Goal: Information Seeking & Learning: Learn about a topic

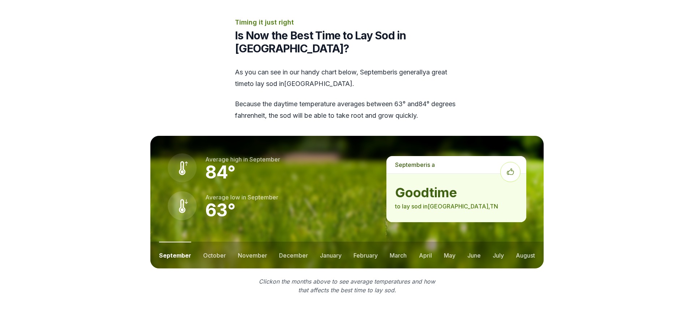
scroll to position [885, 0]
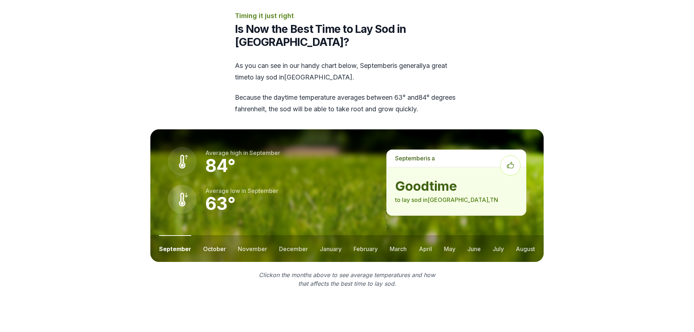
click at [209, 235] on button "october" at bounding box center [214, 248] width 23 height 27
click at [245, 235] on button "november" at bounding box center [252, 248] width 29 height 27
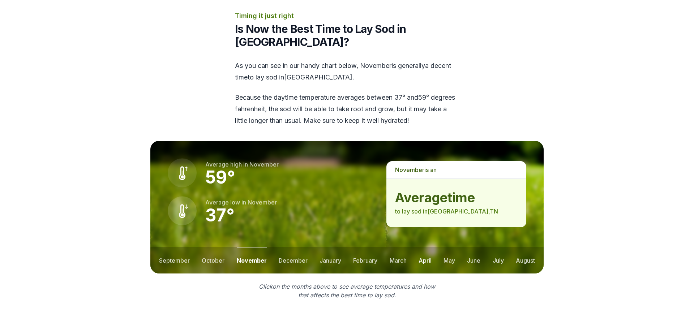
click at [425, 247] on button "april" at bounding box center [425, 260] width 13 height 27
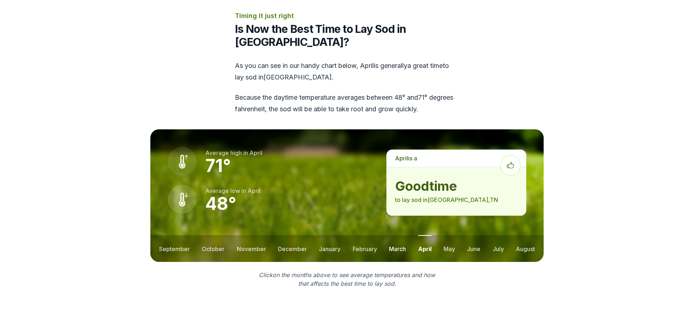
click at [399, 235] on button "march" at bounding box center [397, 248] width 17 height 27
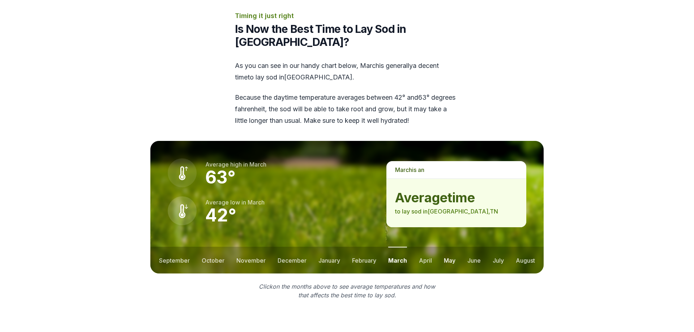
click at [444, 247] on button "may" at bounding box center [450, 260] width 12 height 27
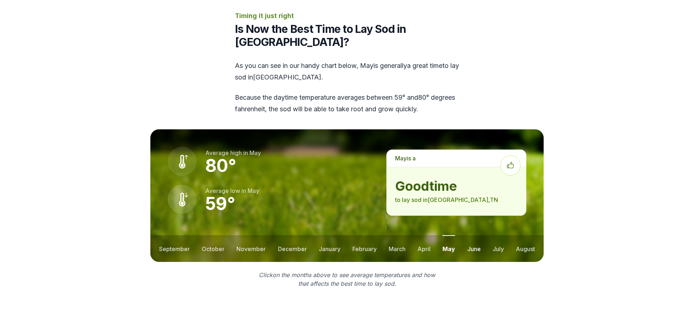
click at [471, 235] on button "june" at bounding box center [474, 248] width 13 height 27
click at [496, 235] on button "july" at bounding box center [498, 248] width 11 height 27
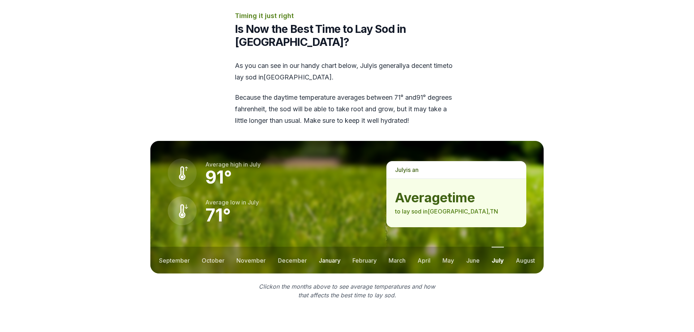
click at [328, 247] on button "january" at bounding box center [330, 260] width 22 height 27
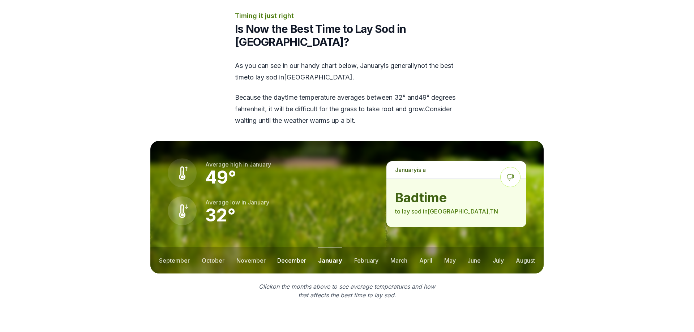
click at [294, 247] on button "december" at bounding box center [291, 260] width 29 height 27
click at [257, 247] on button "november" at bounding box center [251, 260] width 29 height 27
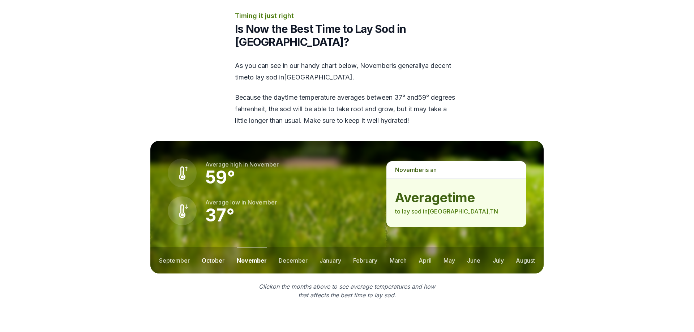
click at [211, 247] on button "october" at bounding box center [213, 260] width 23 height 27
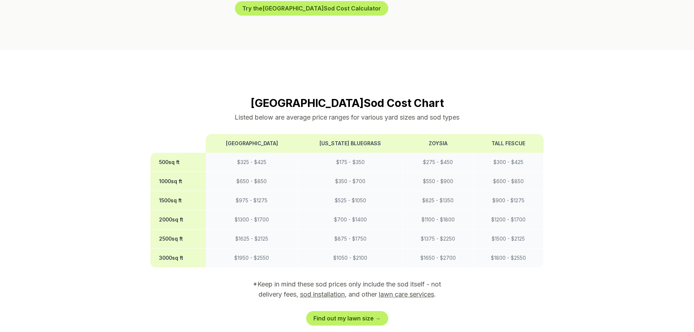
scroll to position [516, 0]
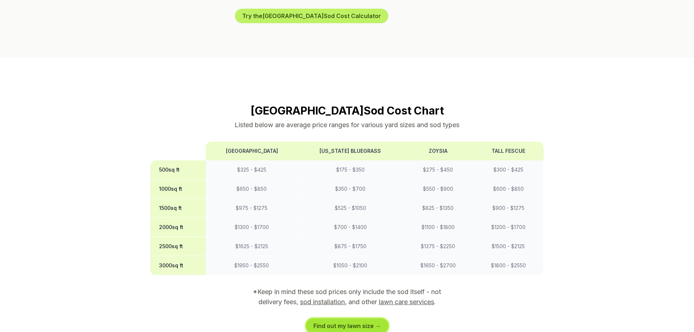
click at [352, 319] on link "Find out my lawn size →" at bounding box center [347, 326] width 82 height 14
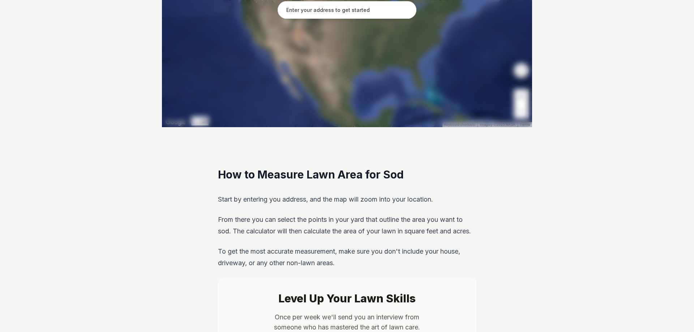
scroll to position [111, 0]
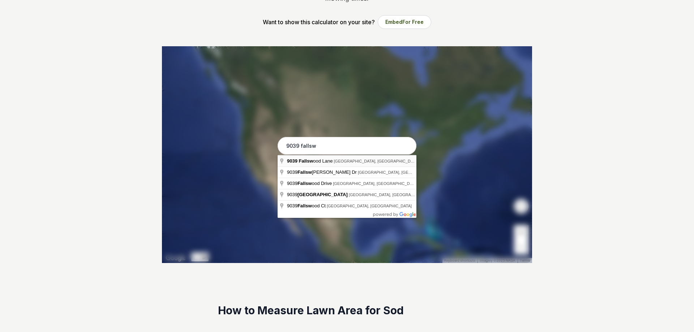
type input "[STREET_ADDRESS]"
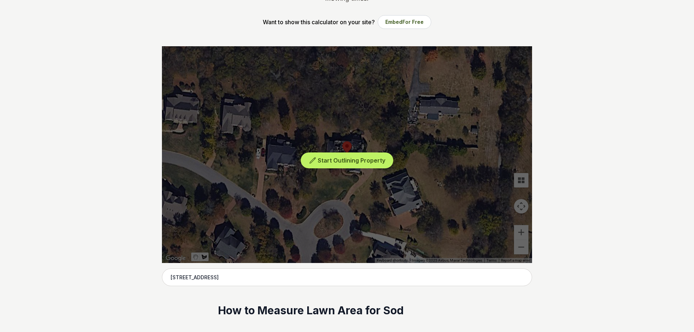
drag, startPoint x: 297, startPoint y: 221, endPoint x: 298, endPoint y: 204, distance: 17.1
click at [298, 207] on div "Start Outlining Property" at bounding box center [347, 154] width 370 height 217
click at [328, 159] on span "Start Outlining Property" at bounding box center [352, 160] width 68 height 7
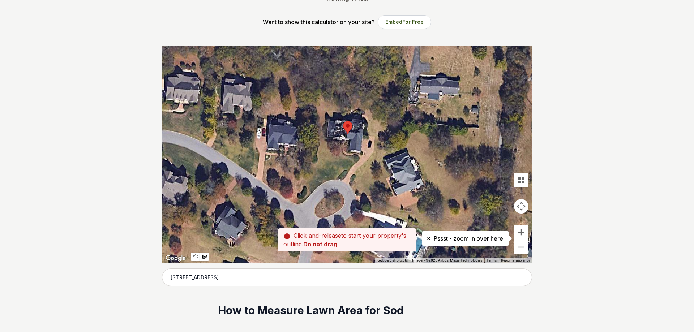
drag, startPoint x: 298, startPoint y: 223, endPoint x: 299, endPoint y: 202, distance: 21.0
click at [299, 202] on div at bounding box center [347, 154] width 370 height 217
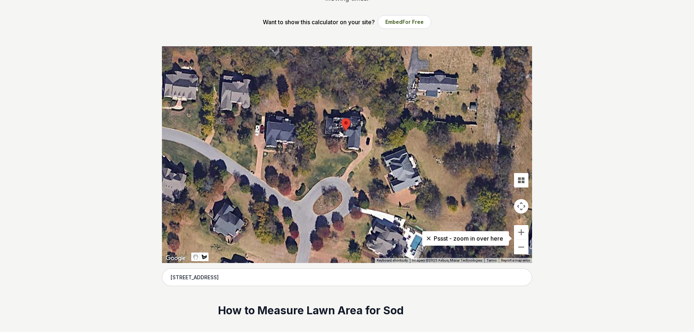
drag, startPoint x: 299, startPoint y: 203, endPoint x: 297, endPoint y: 199, distance: 4.4
click at [297, 199] on div at bounding box center [347, 154] width 370 height 217
click at [298, 199] on div at bounding box center [347, 154] width 370 height 217
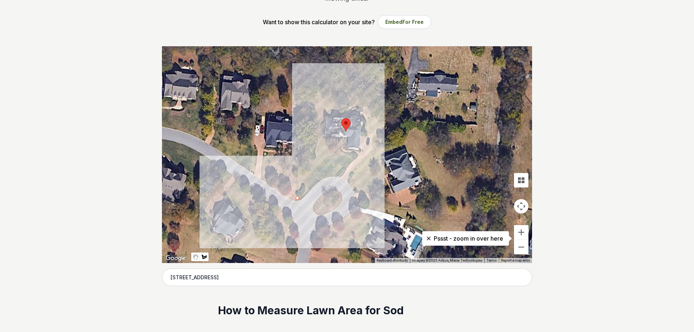
click at [311, 71] on div at bounding box center [347, 154] width 370 height 217
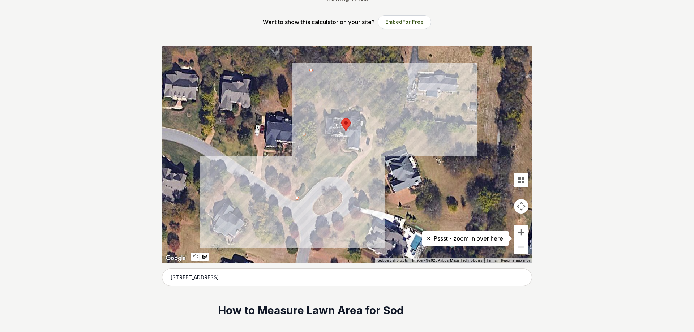
click at [395, 79] on div at bounding box center [347, 154] width 370 height 217
click at [391, 135] on div at bounding box center [347, 154] width 370 height 217
click at [349, 185] on div at bounding box center [347, 154] width 370 height 217
click at [335, 177] on div at bounding box center [347, 154] width 370 height 217
click at [315, 184] on div at bounding box center [347, 154] width 370 height 217
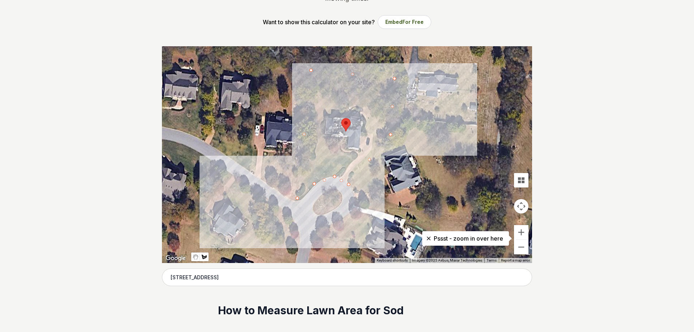
click at [298, 197] on div at bounding box center [347, 154] width 370 height 217
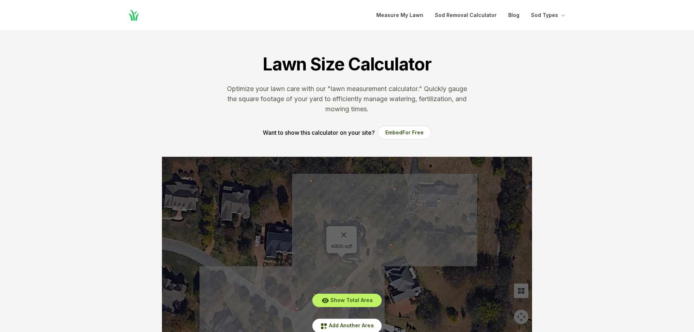
scroll to position [74, 0]
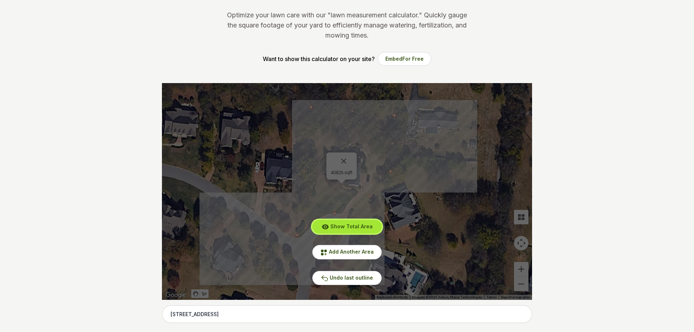
click at [345, 225] on span "Show Total Area" at bounding box center [352, 227] width 42 height 6
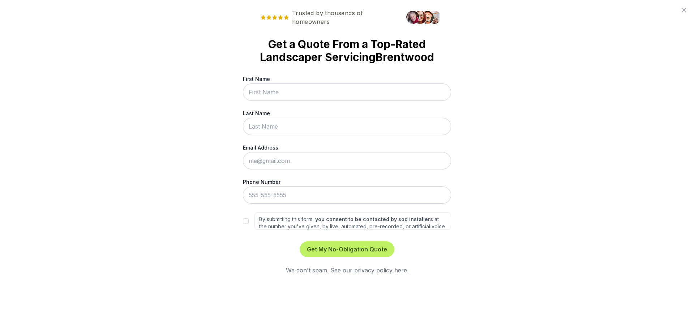
scroll to position [0, 0]
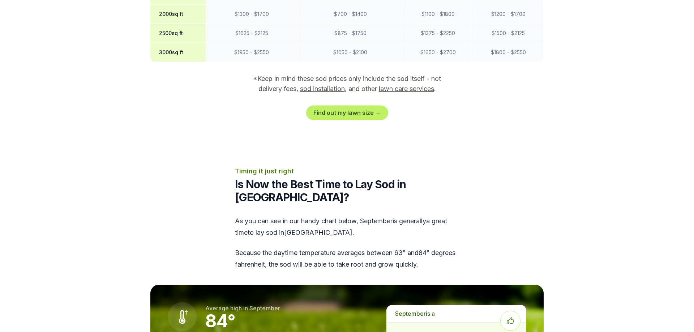
scroll to position [664, 0]
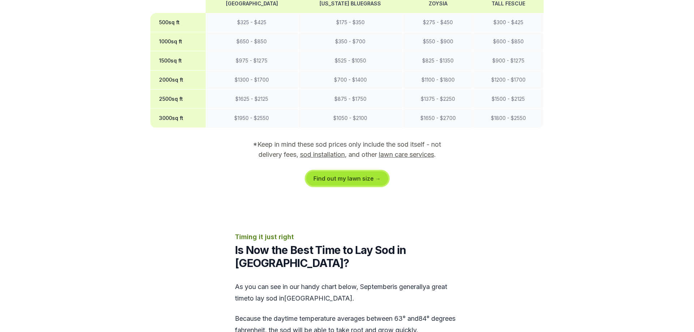
click at [345, 171] on link "Find out my lawn size →" at bounding box center [347, 178] width 82 height 14
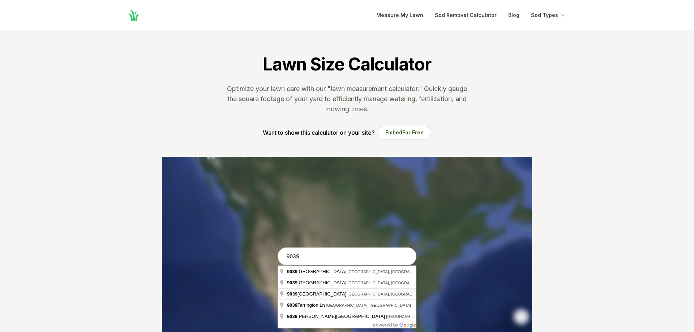
type input "[STREET_ADDRESS]"
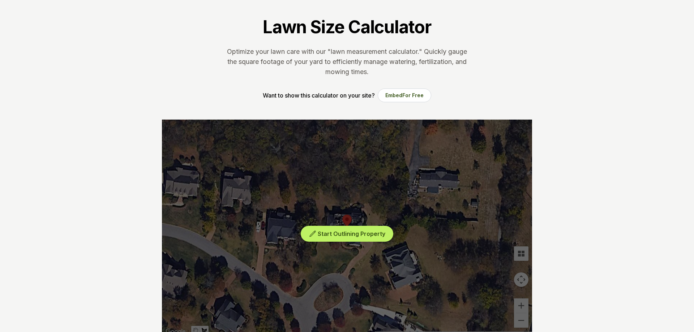
scroll to position [74, 0]
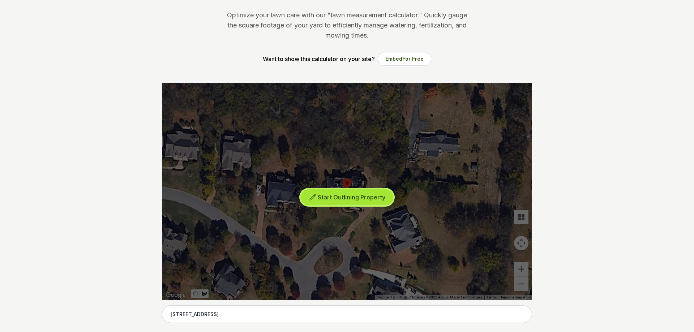
click at [344, 195] on span "Start Outlining Property" at bounding box center [352, 197] width 68 height 7
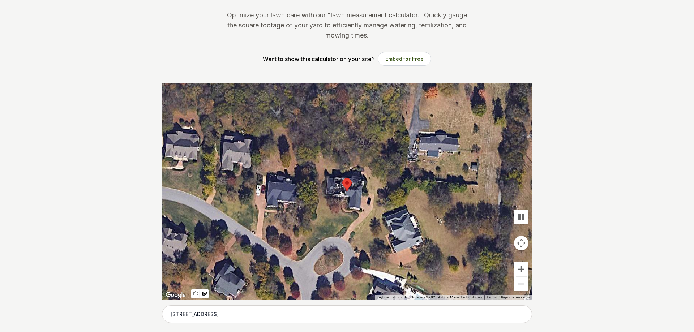
click at [300, 256] on div at bounding box center [347, 191] width 370 height 217
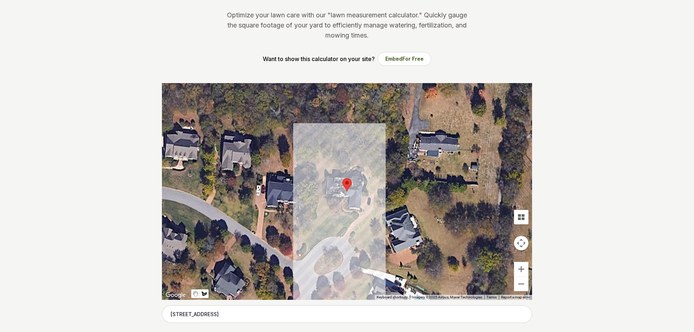
click at [311, 146] on div at bounding box center [347, 191] width 370 height 217
click at [342, 131] on div at bounding box center [347, 191] width 370 height 217
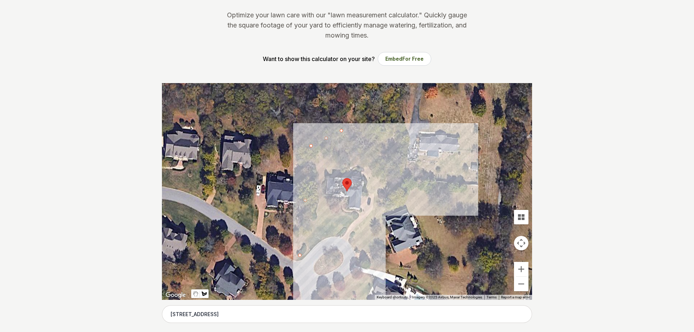
click at [389, 136] on div at bounding box center [347, 191] width 370 height 217
click at [387, 174] on div at bounding box center [347, 191] width 370 height 217
click at [369, 173] on div at bounding box center [347, 191] width 370 height 217
click at [370, 155] on div at bounding box center [347, 191] width 370 height 217
click at [339, 153] on div at bounding box center [347, 191] width 370 height 217
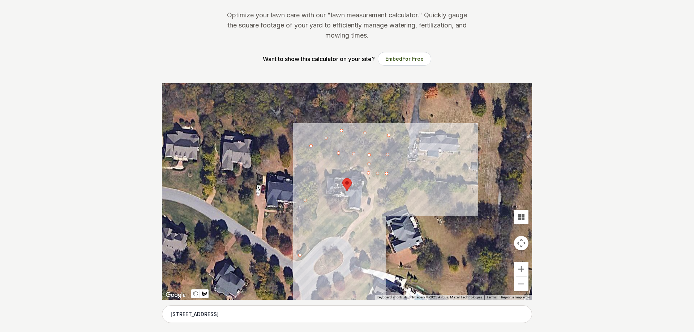
click at [337, 170] on div at bounding box center [347, 191] width 370 height 217
click at [324, 169] on div at bounding box center [347, 191] width 370 height 217
click at [321, 199] on div at bounding box center [347, 191] width 370 height 217
click at [333, 211] on div at bounding box center [347, 191] width 370 height 217
click at [352, 212] on div at bounding box center [347, 191] width 370 height 217
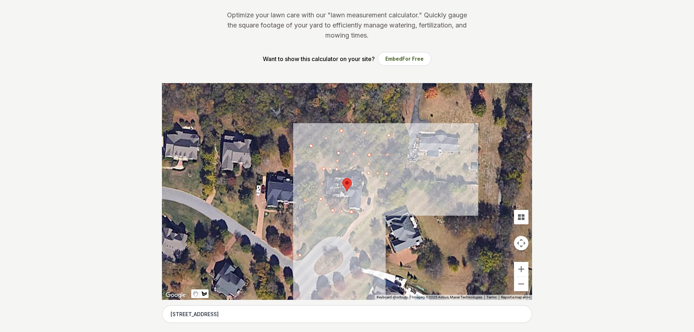
click at [364, 221] on div at bounding box center [347, 191] width 370 height 217
click at [348, 242] on div at bounding box center [347, 191] width 370 height 217
click at [332, 237] on div at bounding box center [347, 191] width 370 height 217
click at [300, 255] on div at bounding box center [347, 191] width 370 height 217
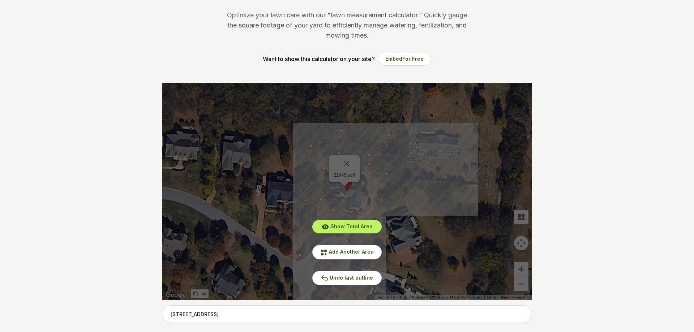
click at [353, 252] on span "Add Another Area" at bounding box center [351, 252] width 45 height 6
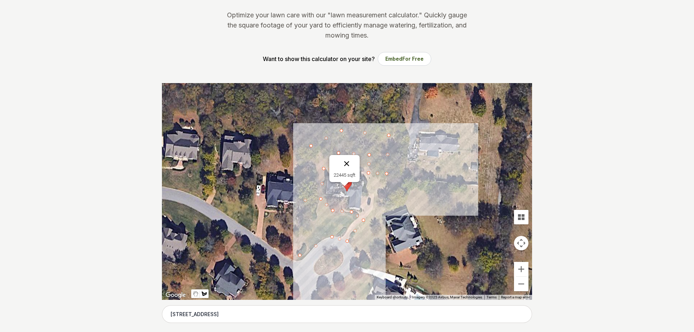
click at [349, 164] on button "Close" at bounding box center [346, 163] width 17 height 17
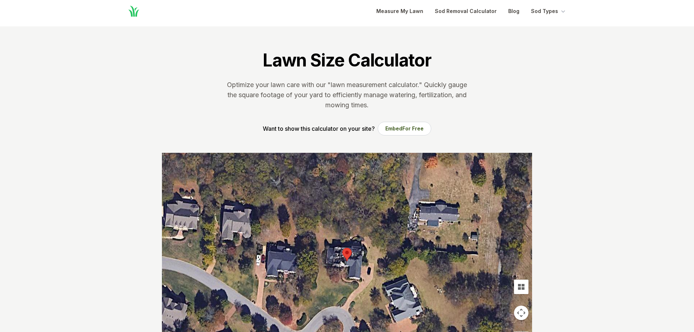
scroll to position [0, 0]
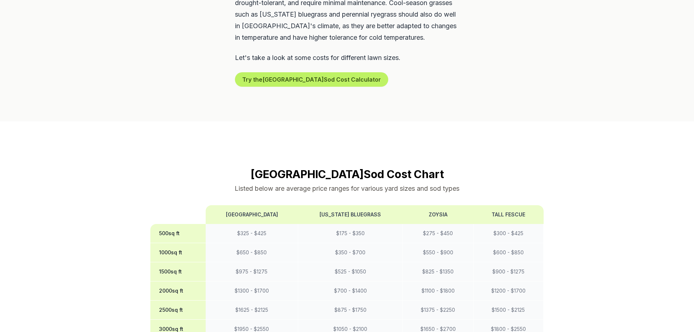
scroll to position [516, 0]
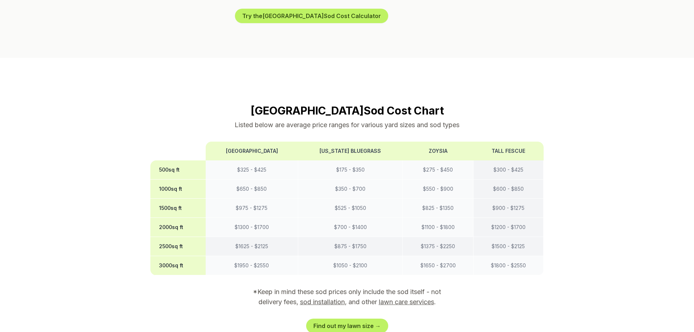
click at [513, 237] on td "$ 1500 - $ 2125" at bounding box center [508, 246] width 70 height 19
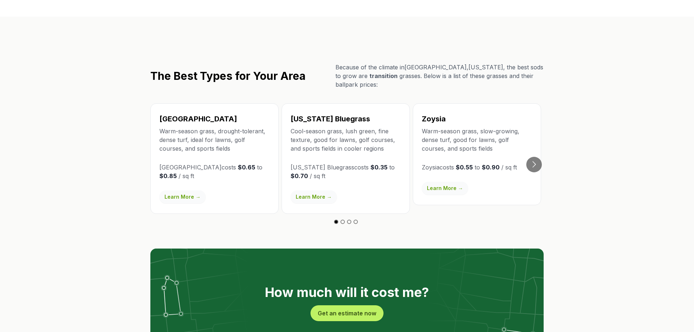
scroll to position [1217, 0]
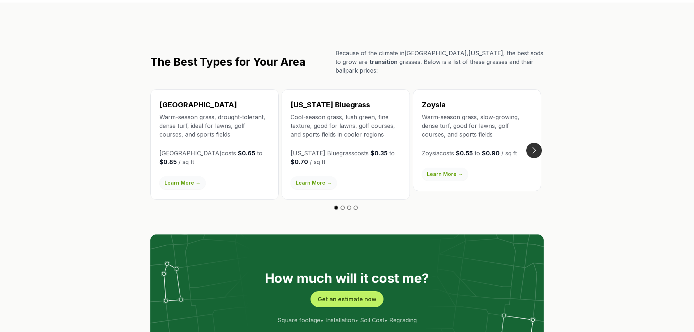
click at [536, 143] on button "Go to next slide" at bounding box center [535, 151] width 16 height 16
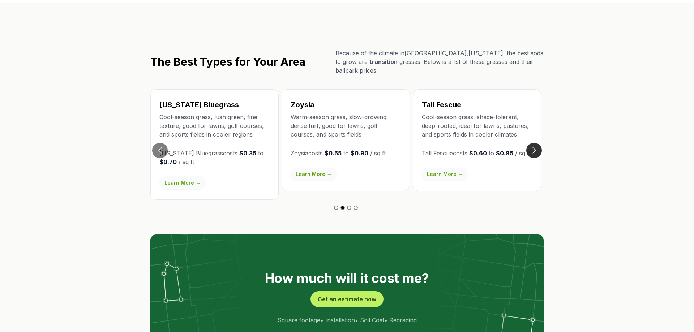
click at [536, 143] on button "Go to next slide" at bounding box center [535, 151] width 16 height 16
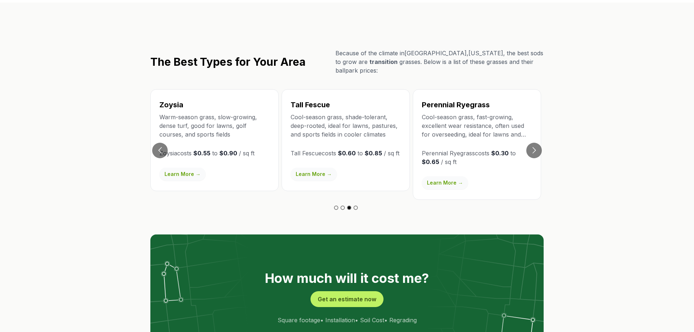
click at [314, 168] on link "Learn More →" at bounding box center [314, 174] width 46 height 13
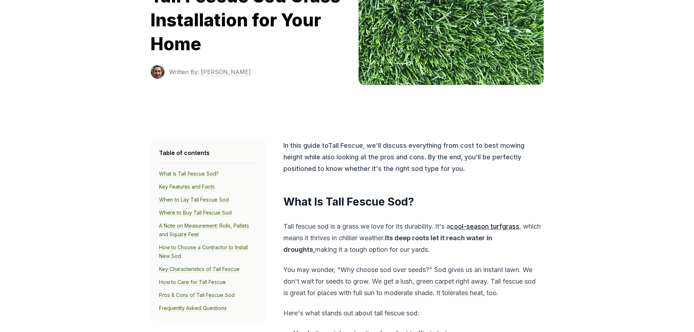
scroll to position [111, 0]
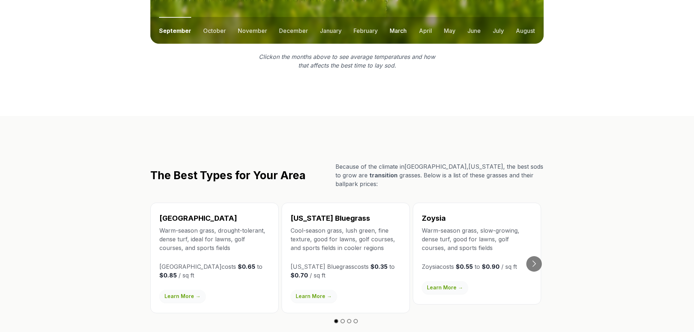
scroll to position [1144, 0]
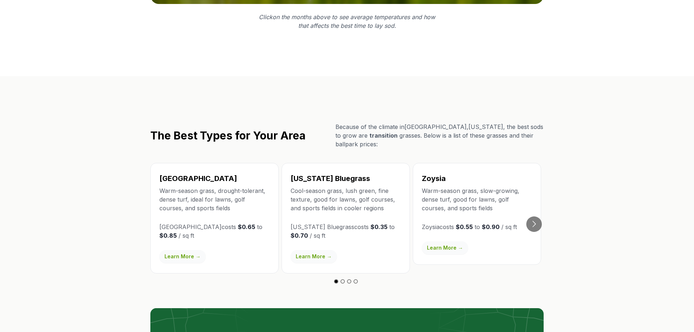
click at [439, 242] on link "Learn More →" at bounding box center [445, 248] width 46 height 13
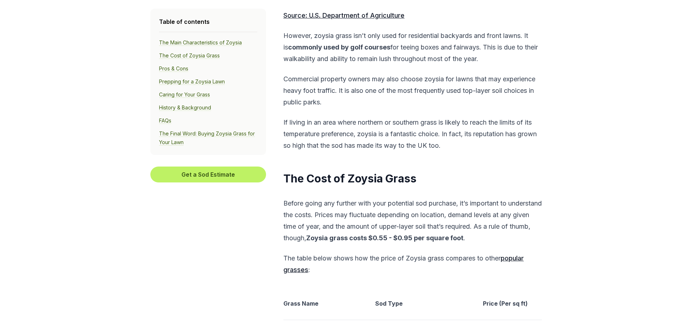
scroll to position [849, 0]
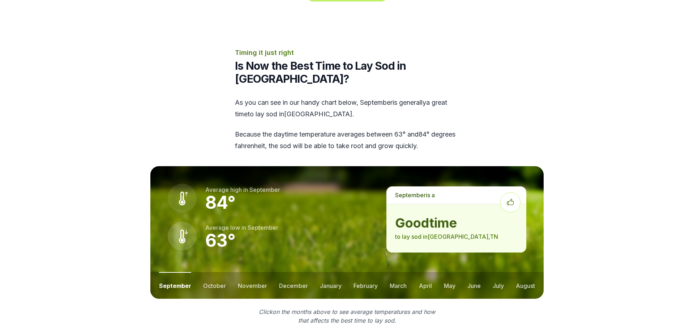
scroll to position [1144, 0]
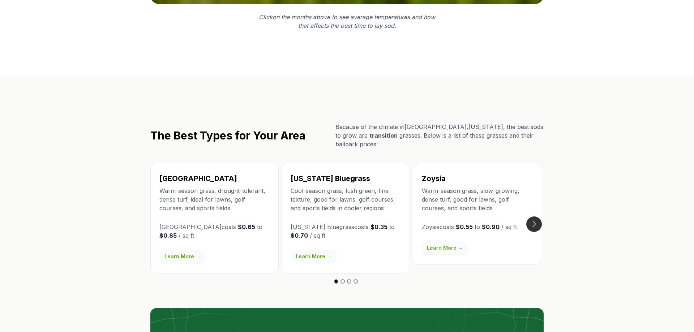
click at [533, 217] on button "Go to next slide" at bounding box center [535, 225] width 16 height 16
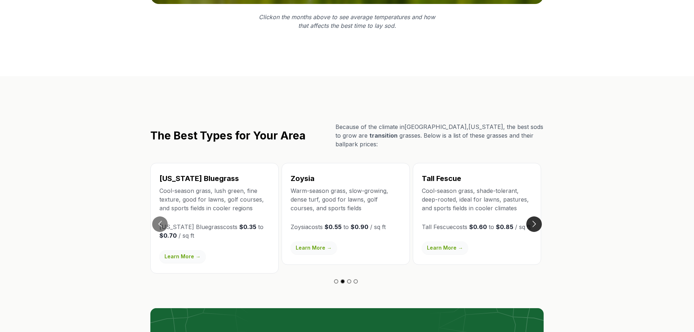
click at [533, 217] on button "Go to next slide" at bounding box center [535, 225] width 16 height 16
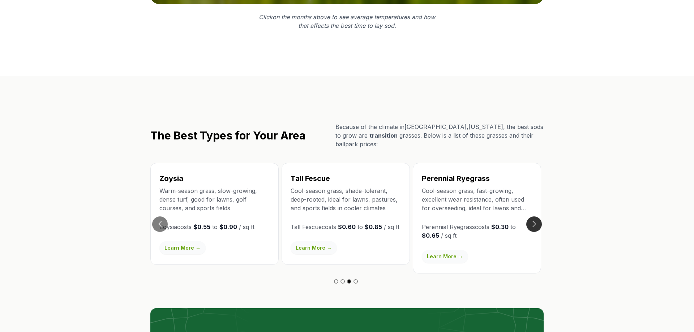
click at [533, 217] on button "Go to next slide" at bounding box center [535, 225] width 16 height 16
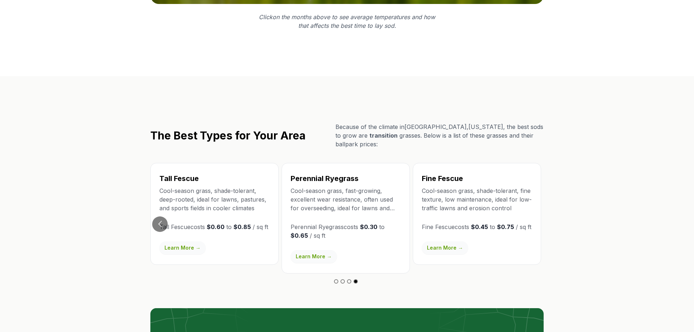
click at [533, 193] on div "Fine Fescue Cool-season grass, shade-tolerant, fine texture, low maintenance, i…" at bounding box center [477, 214] width 128 height 102
click at [162, 217] on button "Go to previous slide" at bounding box center [160, 225] width 16 height 16
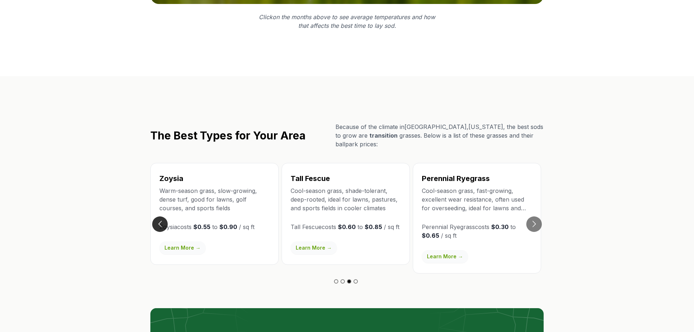
click at [162, 217] on button "Go to previous slide" at bounding box center [160, 225] width 16 height 16
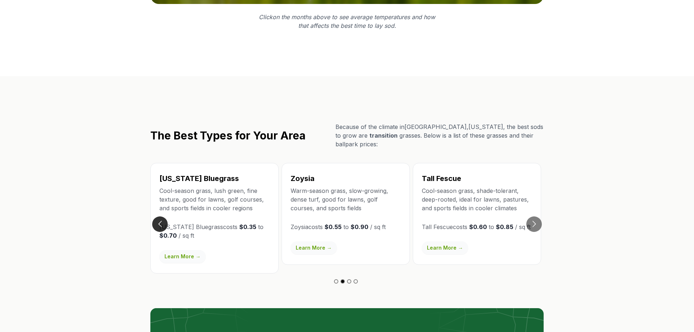
click at [162, 217] on button "Go to previous slide" at bounding box center [160, 225] width 16 height 16
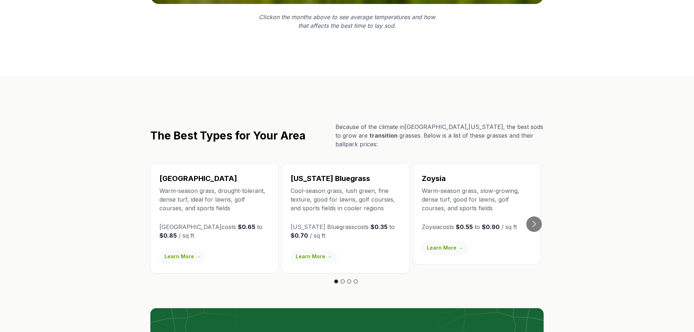
click at [162, 186] on div "Bermuda Warm-season grass, drought-tolerant, dense turf, ideal for lawns, golf …" at bounding box center [214, 218] width 128 height 111
click at [183, 250] on link "Learn More →" at bounding box center [183, 256] width 46 height 13
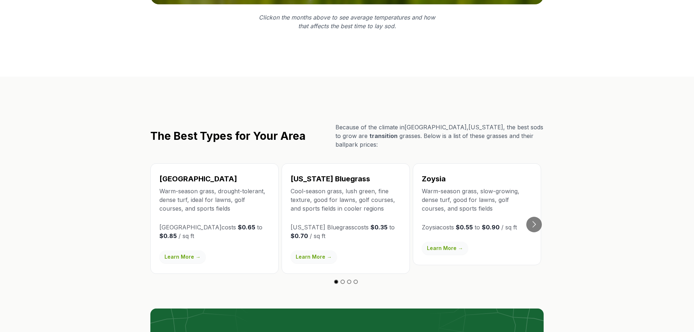
scroll to position [1144, 0]
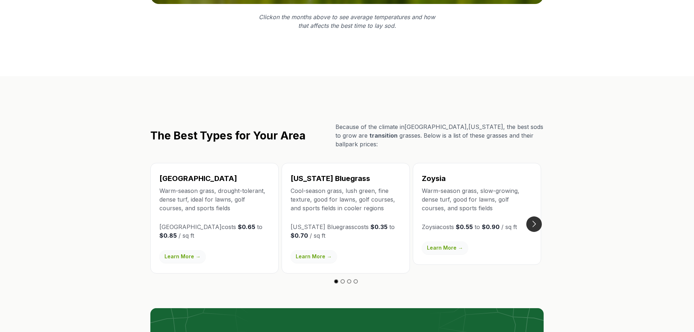
click at [533, 217] on button "Go to next slide" at bounding box center [535, 225] width 16 height 16
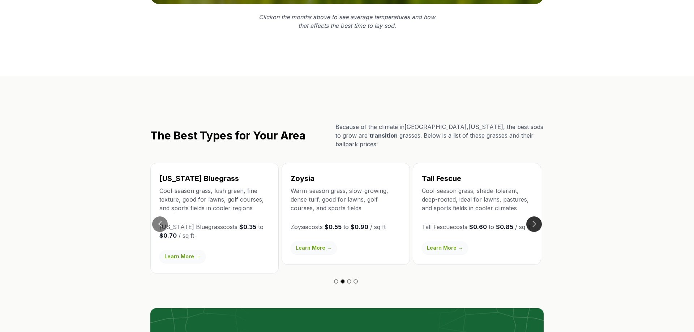
click at [533, 217] on button "Go to next slide" at bounding box center [535, 225] width 16 height 16
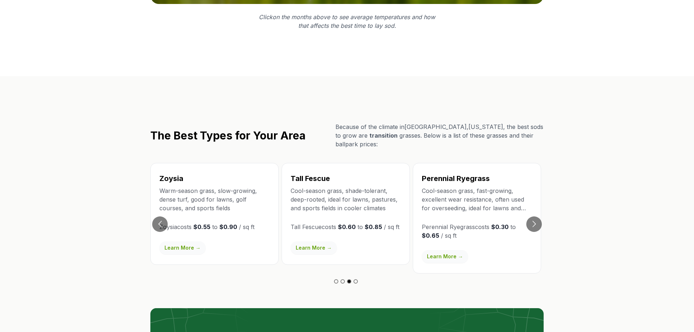
click at [315, 242] on link "Learn More →" at bounding box center [314, 248] width 46 height 13
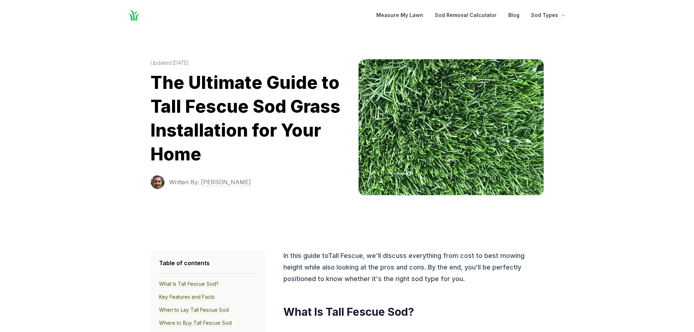
scroll to position [1144, 0]
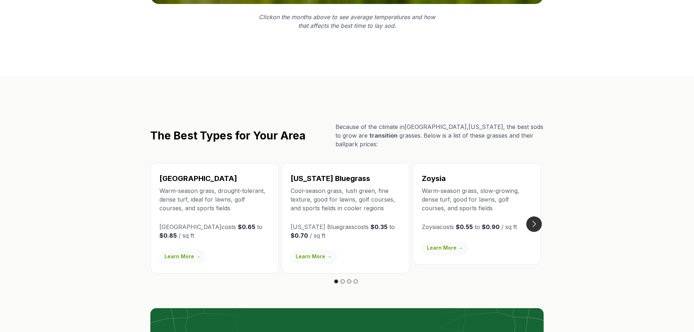
click at [536, 217] on button "Go to next slide" at bounding box center [535, 225] width 16 height 16
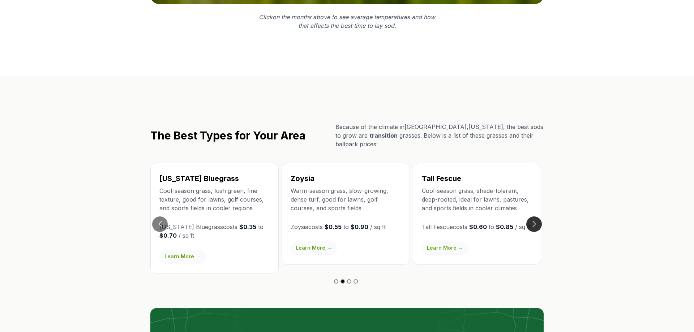
click at [536, 217] on button "Go to next slide" at bounding box center [535, 225] width 16 height 16
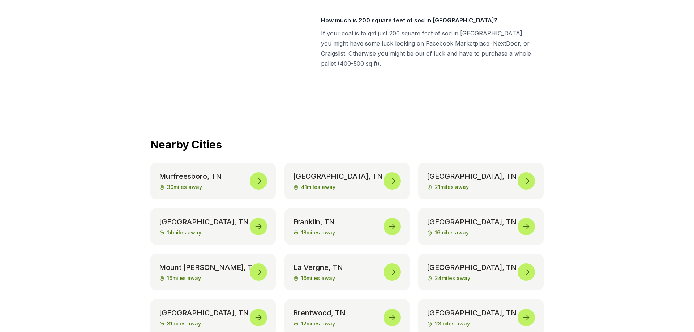
scroll to position [3468, 0]
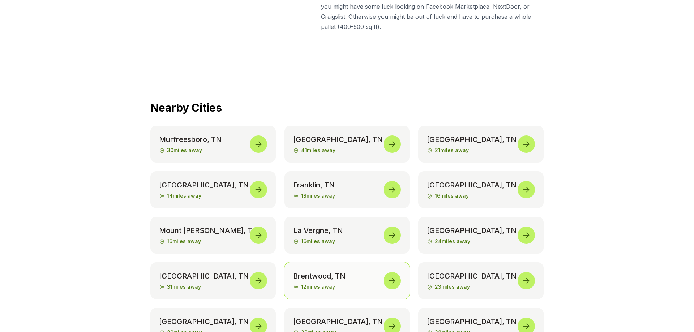
click at [393, 272] on span at bounding box center [392, 280] width 17 height 17
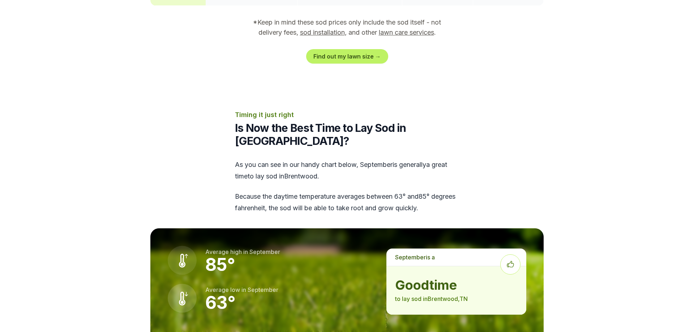
scroll to position [849, 0]
